Goal: Information Seeking & Learning: Compare options

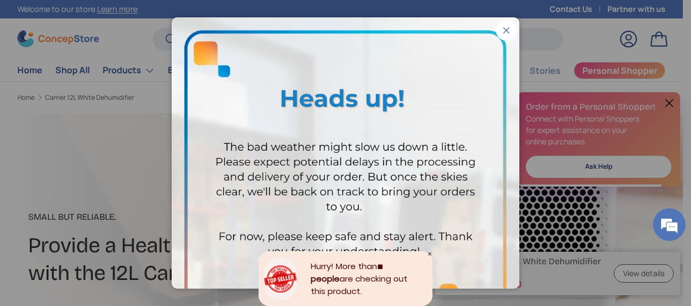
click at [498, 31] on button "Close" at bounding box center [506, 30] width 21 height 21
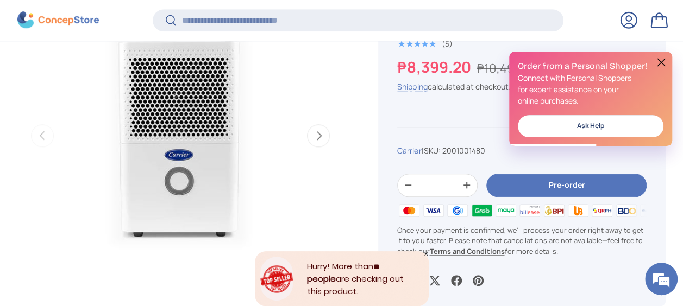
scroll to position [540, 0]
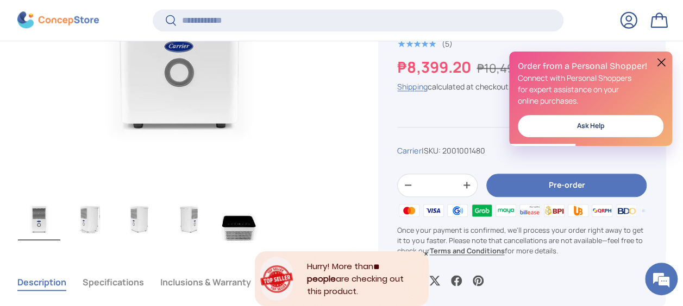
click at [659, 62] on button at bounding box center [660, 62] width 13 height 13
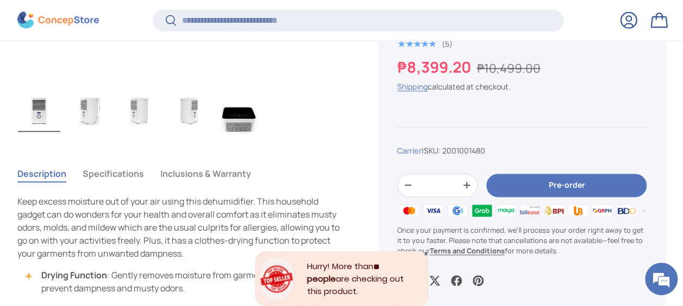
scroll to position [703, 0]
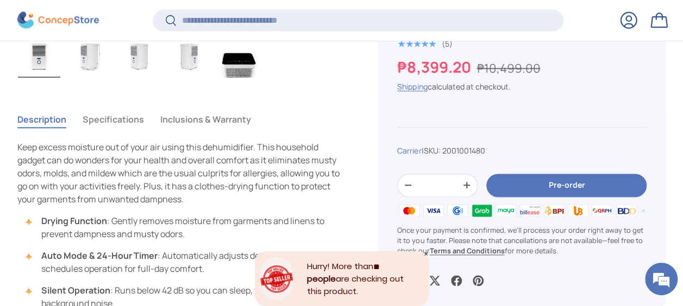
click at [128, 123] on button "Specifications" at bounding box center [113, 119] width 61 height 25
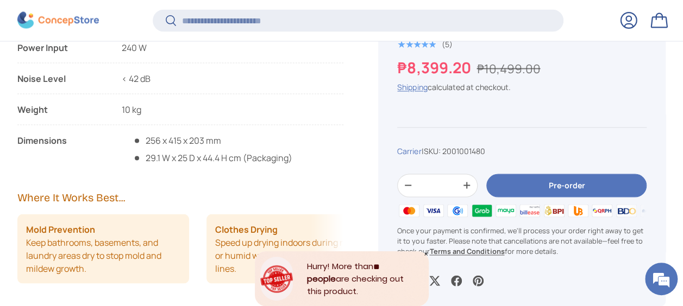
scroll to position [1029, 0]
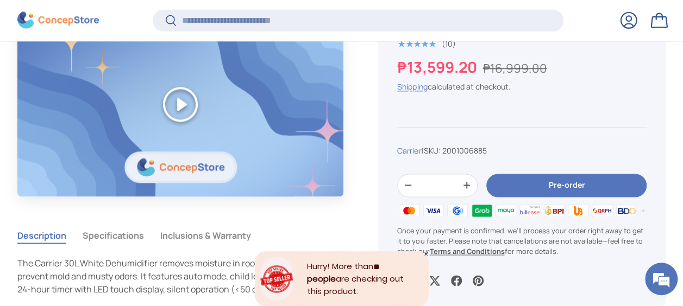
scroll to position [920, 0]
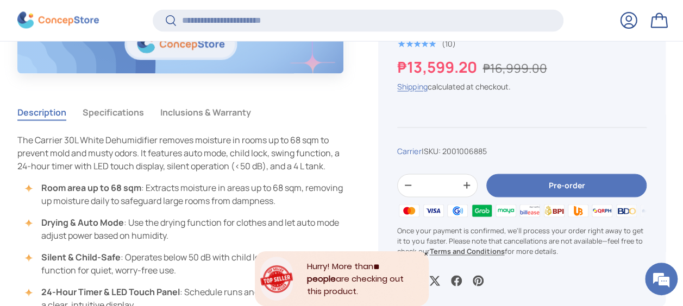
click at [116, 111] on button "Specifications" at bounding box center [113, 111] width 61 height 25
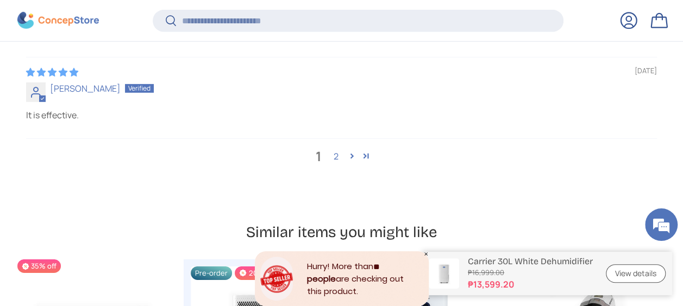
scroll to position [3907, 0]
